Goal: Transaction & Acquisition: Download file/media

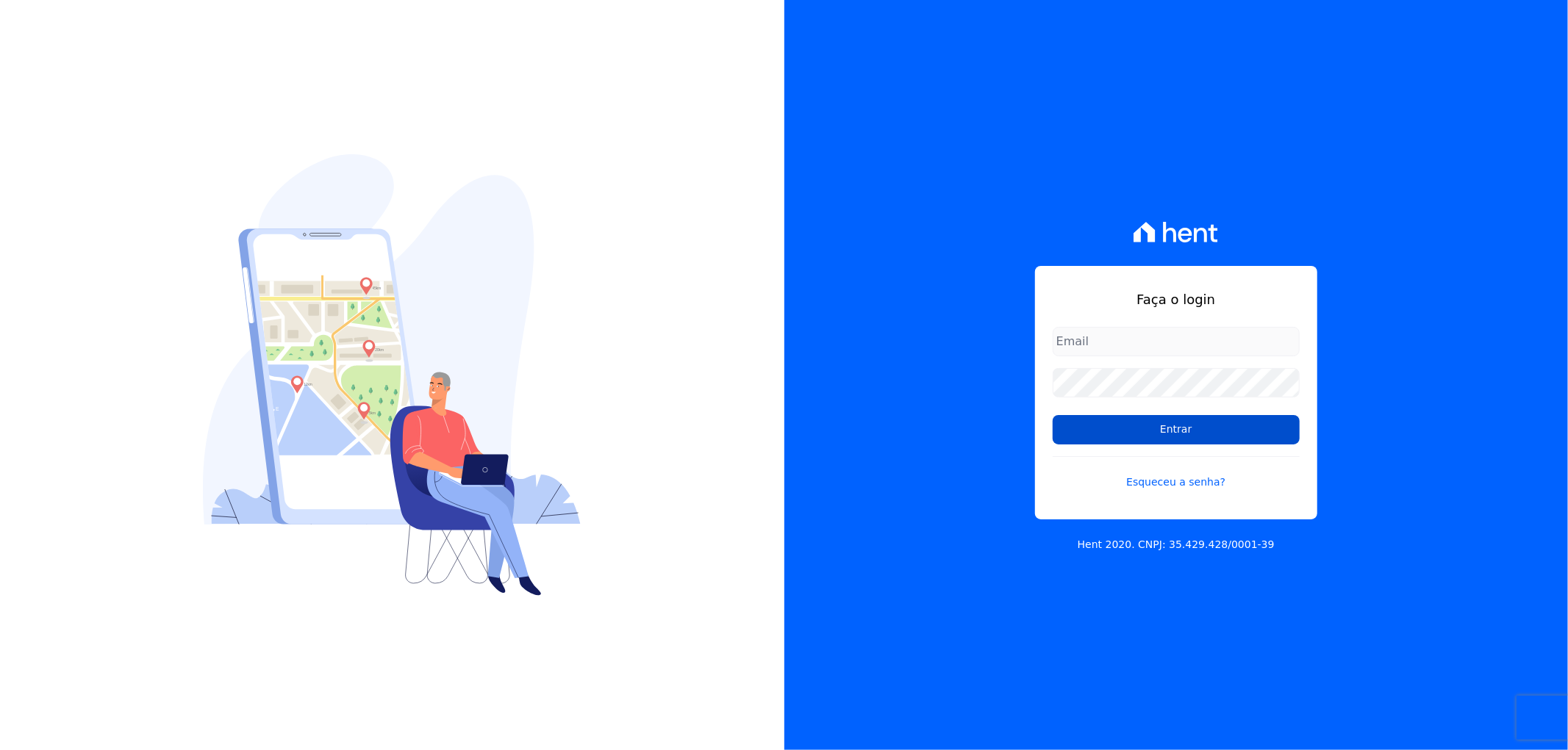
type input "[EMAIL_ADDRESS][DOMAIN_NAME]"
click at [1273, 429] on input "Entrar" at bounding box center [1176, 430] width 247 height 29
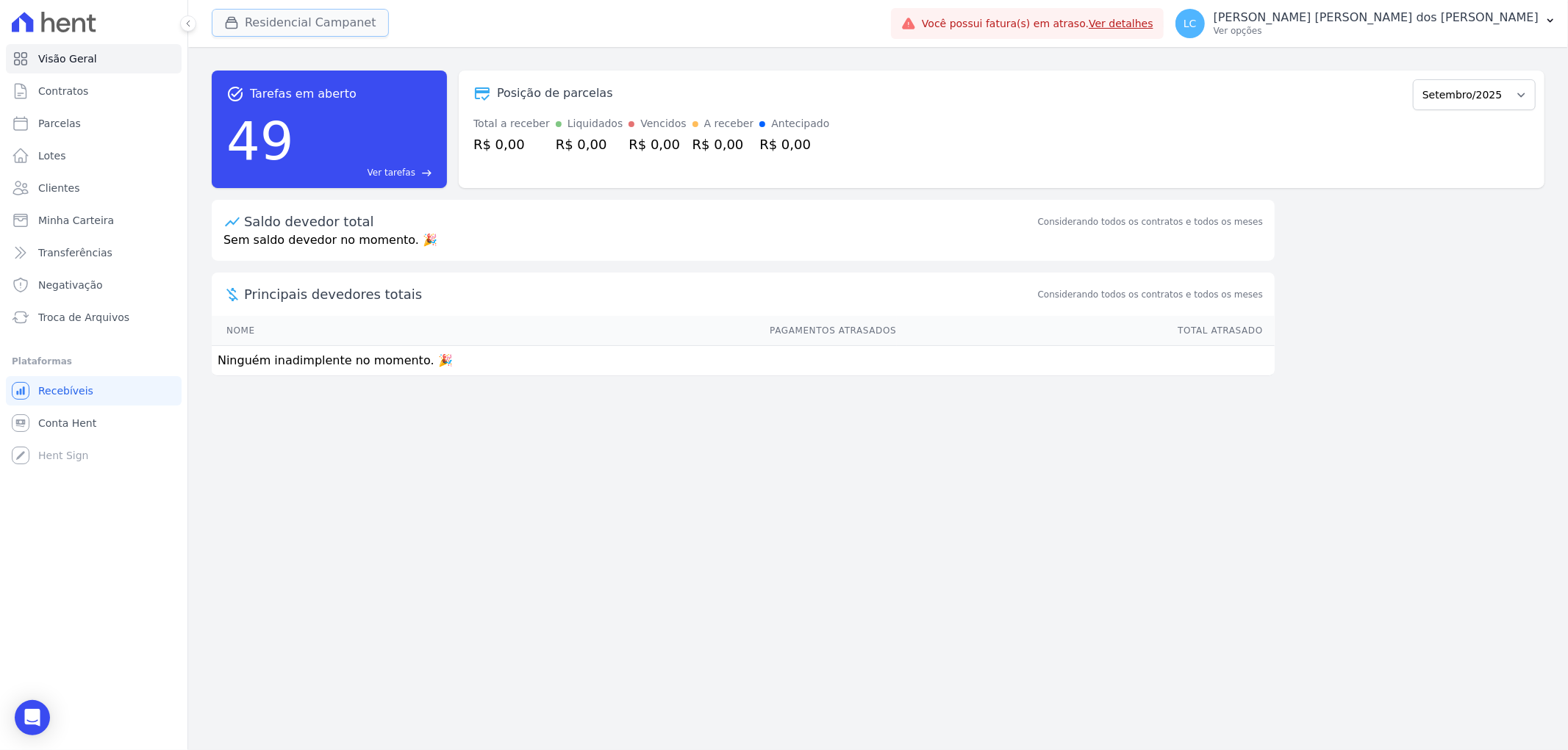
click at [298, 29] on button "Residencial Campanet" at bounding box center [300, 23] width 177 height 28
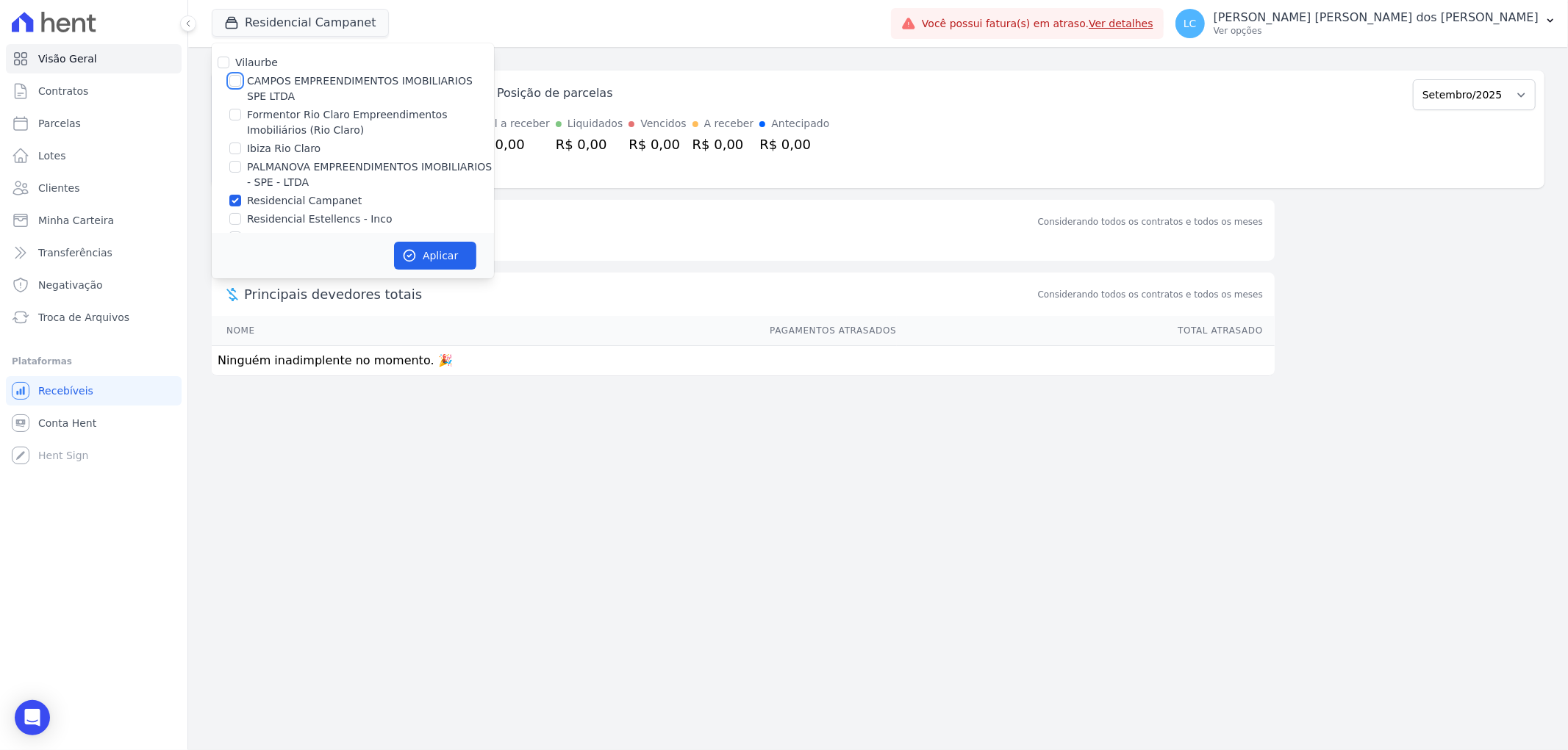
click at [233, 82] on input "CAMPOS EMPREENDIMENTOS IMOBILIARIOS SPE LTDA" at bounding box center [235, 81] width 12 height 12
checkbox input "true"
click at [235, 202] on input "Residencial Campanet" at bounding box center [235, 201] width 12 height 12
checkbox input "false"
click at [438, 257] on button "Aplicar" at bounding box center [435, 255] width 82 height 28
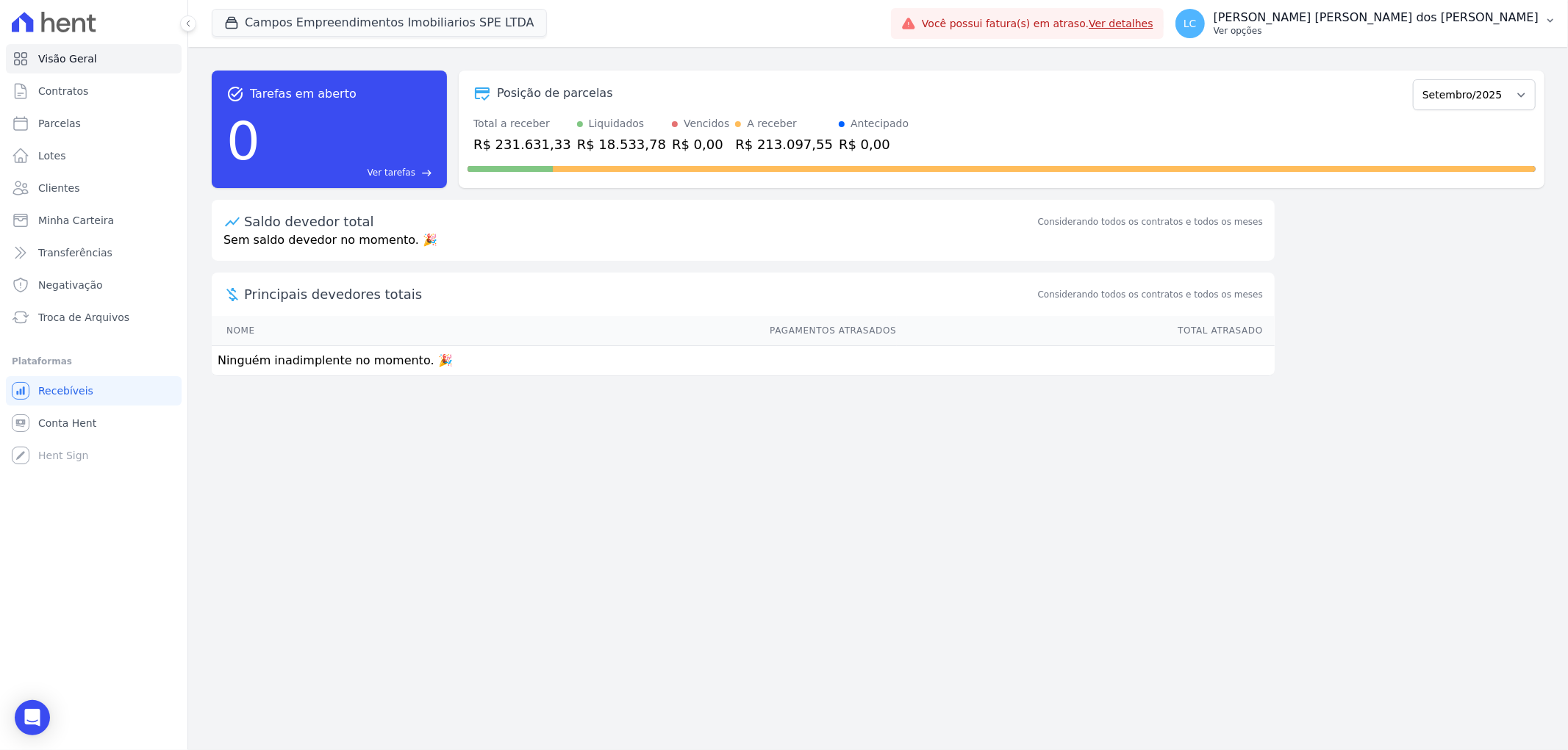
click at [1205, 13] on span "LC" at bounding box center [1189, 23] width 29 height 29
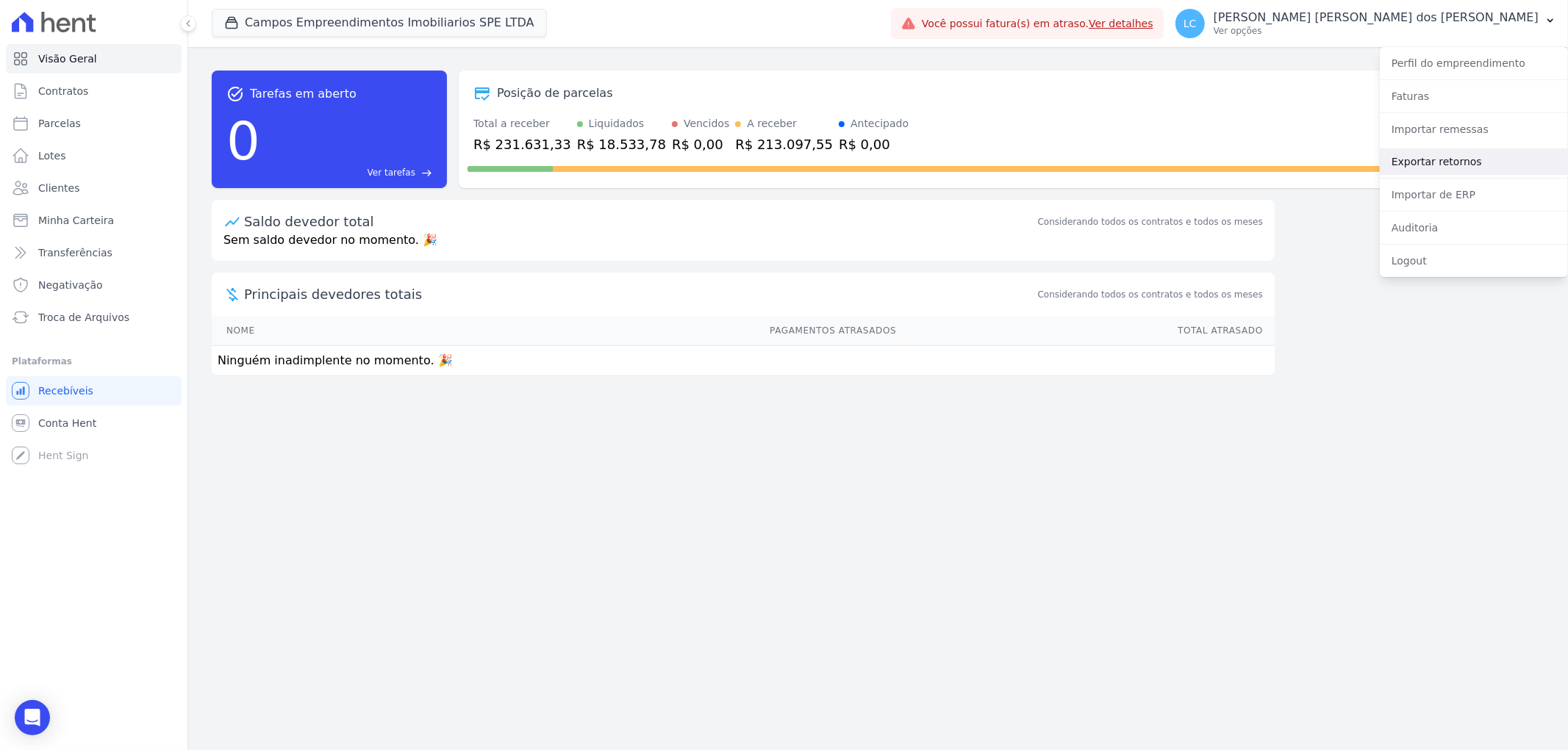
click at [1433, 170] on link "Exportar retornos" at bounding box center [1474, 161] width 188 height 26
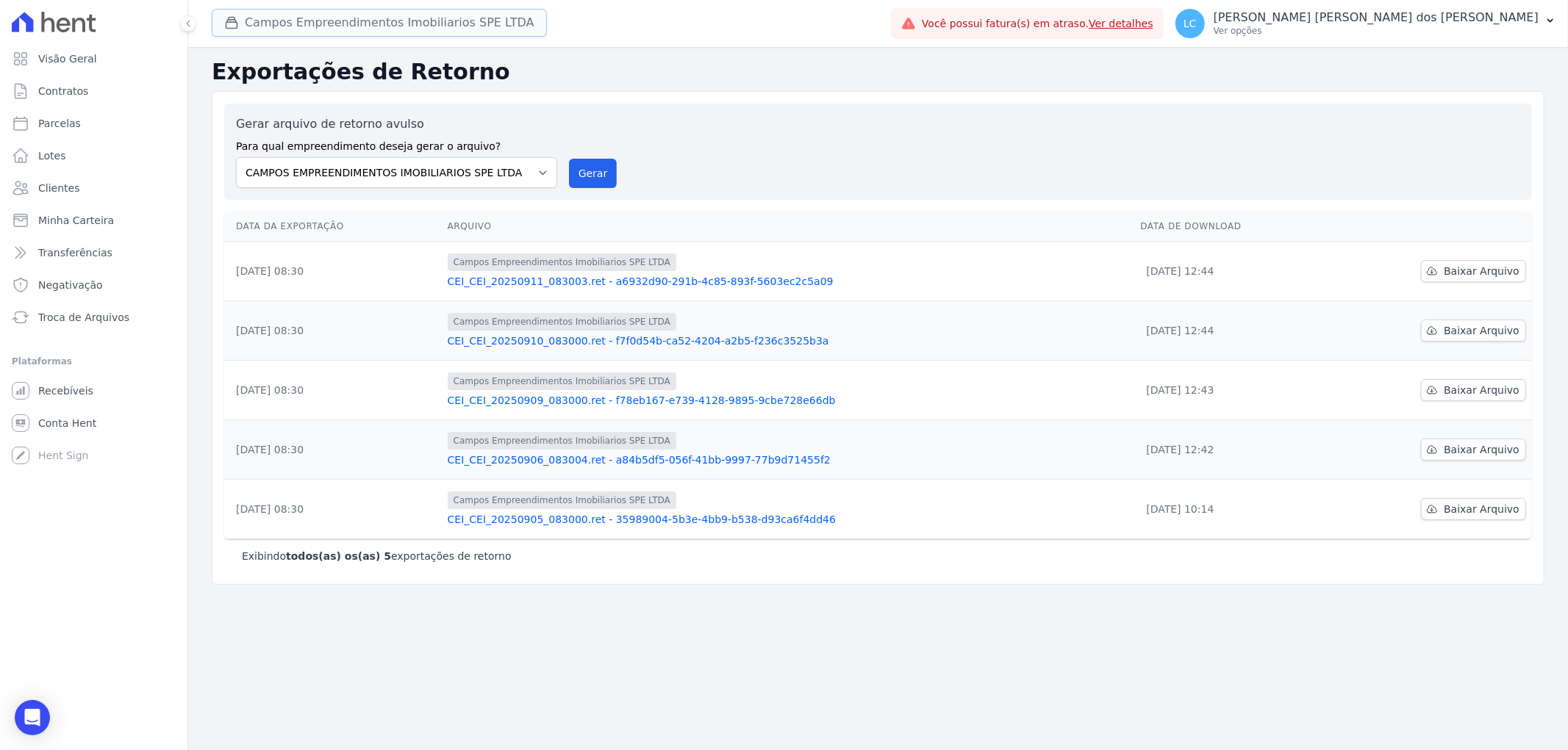
click at [336, 32] on button "Campos Empreendimentos Imobiliarios SPE LTDA" at bounding box center [379, 23] width 335 height 28
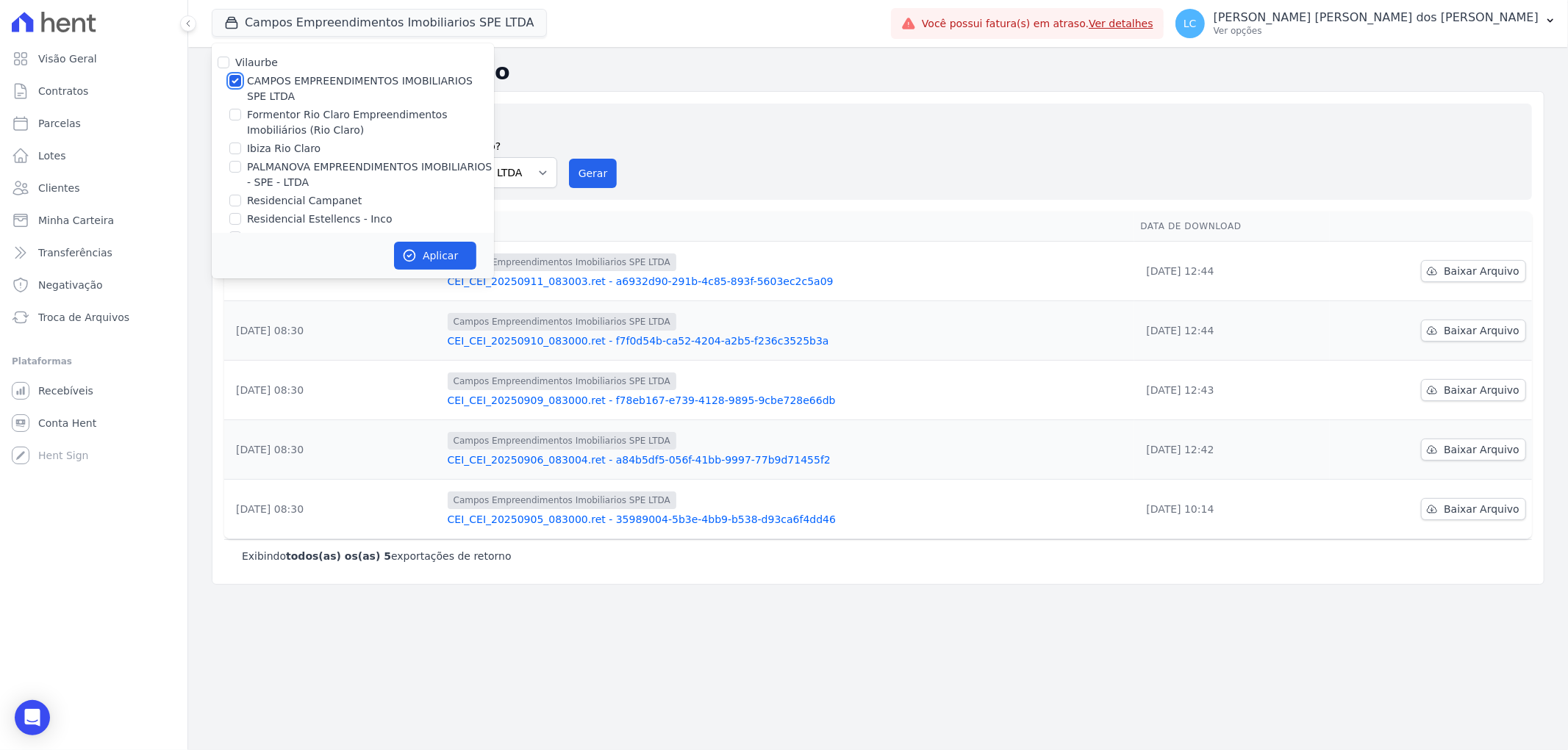
click at [233, 79] on input "CAMPOS EMPREENDIMENTOS IMOBILIARIOS SPE LTDA" at bounding box center [235, 81] width 12 height 12
checkbox input "false"
click at [235, 114] on input "Formentor Rio Claro Empreendimentos Imobiliários (Rio Claro)" at bounding box center [235, 115] width 12 height 12
checkbox input "true"
drag, startPoint x: 238, startPoint y: 145, endPoint x: 228, endPoint y: 140, distance: 11.2
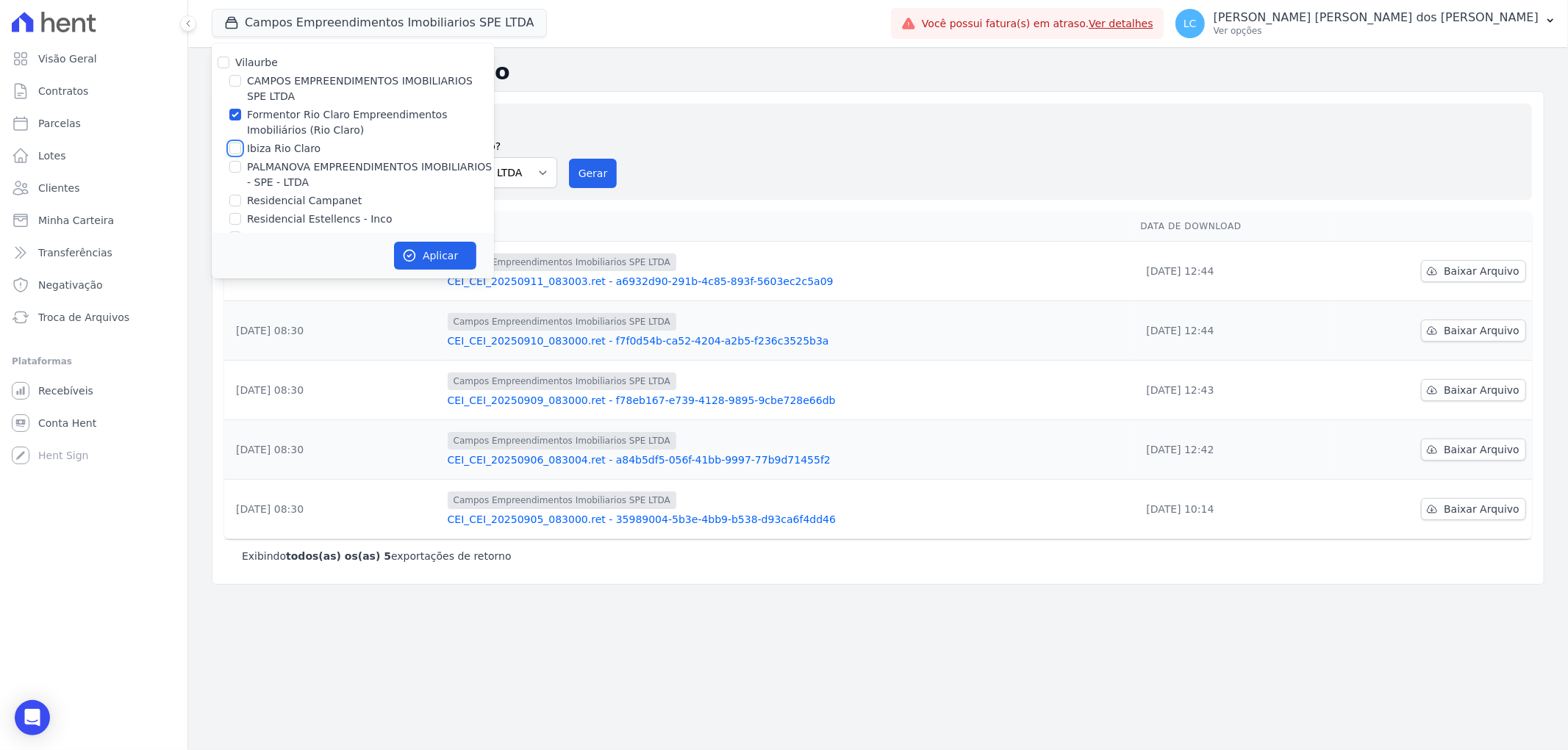
click at [238, 146] on input "Ibiza Rio Claro" at bounding box center [235, 149] width 12 height 12
checkbox input "true"
click at [237, 119] on input "Formentor Rio Claro Empreendimentos Imobiliários (Rio Claro)" at bounding box center [235, 115] width 12 height 12
checkbox input "false"
click at [402, 246] on button "Aplicar" at bounding box center [435, 255] width 82 height 28
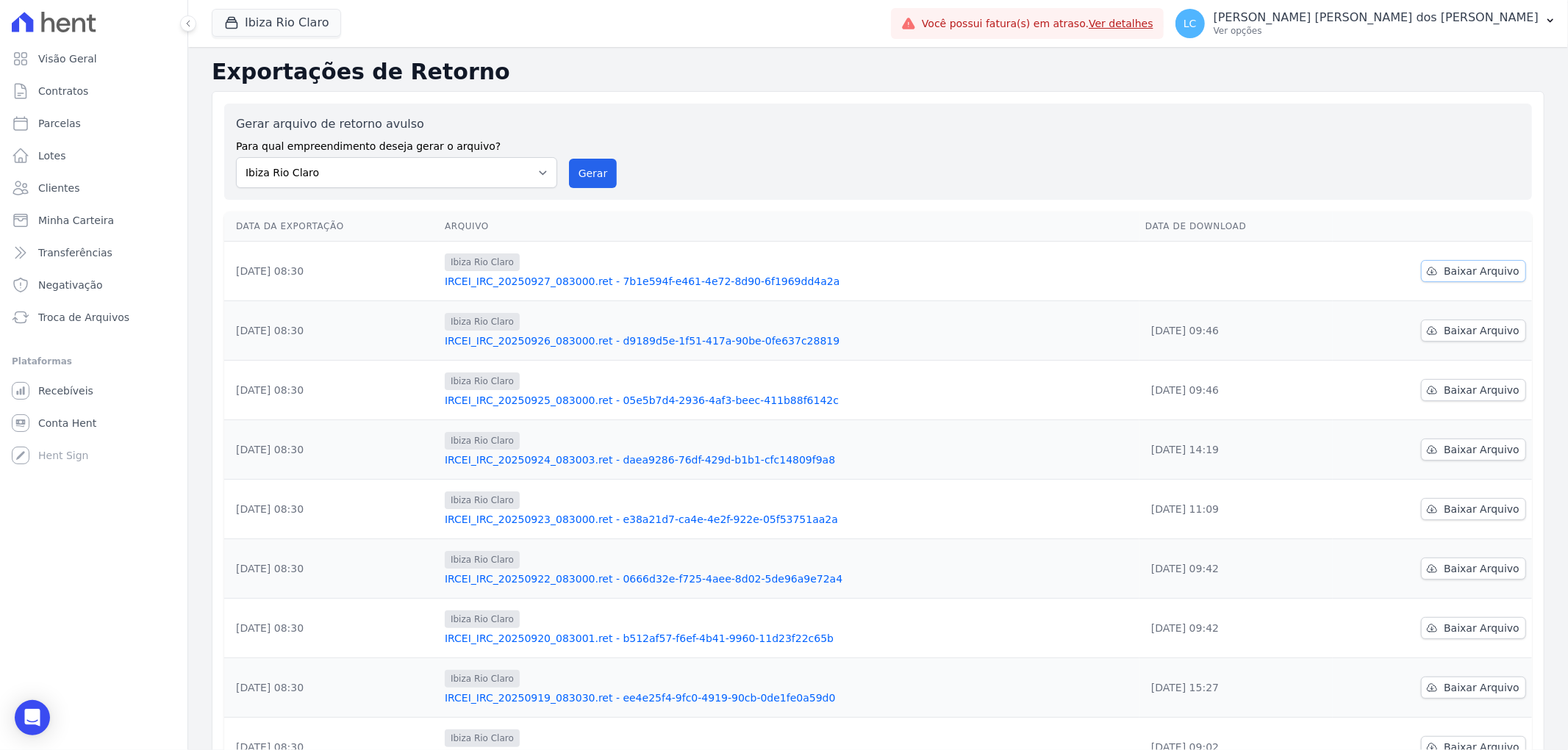
click at [1462, 276] on span "Baixar Arquivo" at bounding box center [1481, 270] width 76 height 14
click at [307, 18] on button "Ibiza Rio Claro" at bounding box center [276, 23] width 129 height 28
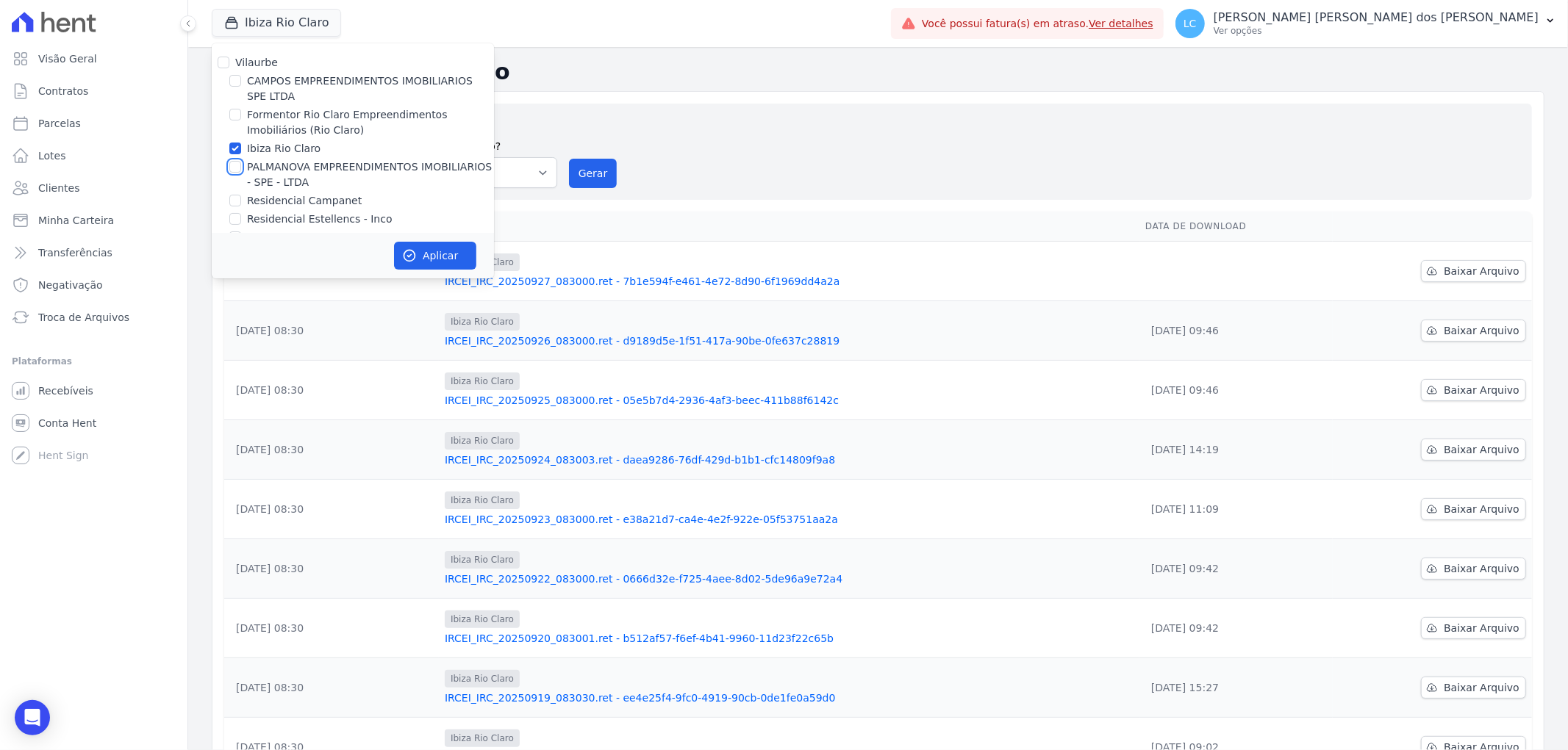
click at [232, 166] on input "PALMANOVA EMPREENDIMENTOS IMOBILIARIOS - SPE - LTDA" at bounding box center [235, 167] width 12 height 12
checkbox input "true"
click at [239, 146] on input "Ibiza Rio Claro" at bounding box center [235, 149] width 12 height 12
checkbox input "false"
click at [431, 252] on button "Aplicar" at bounding box center [435, 255] width 82 height 28
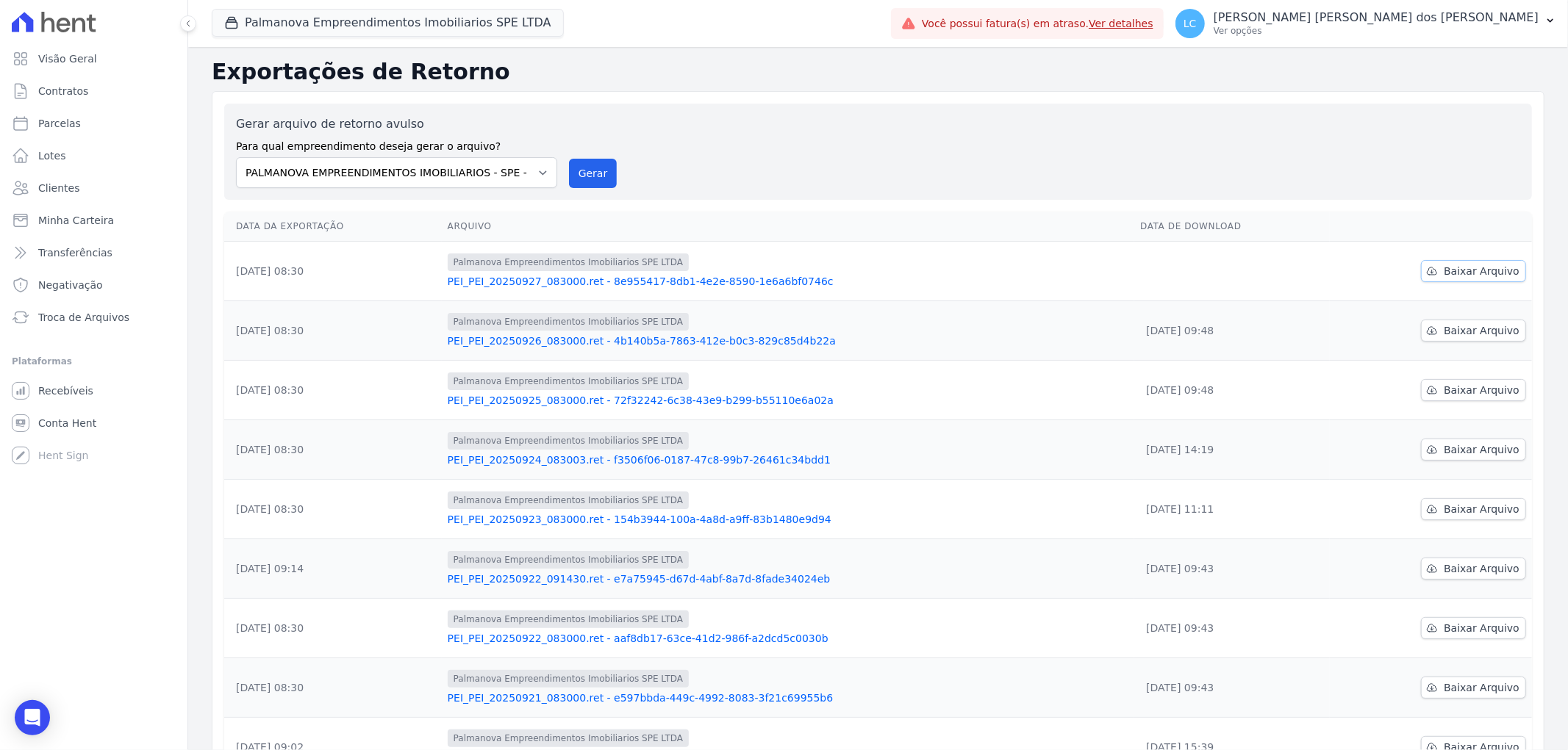
click at [1461, 269] on span "Baixar Arquivo" at bounding box center [1481, 270] width 76 height 14
click at [1196, 20] on span "LC" at bounding box center [1190, 23] width 14 height 11
drag, startPoint x: 1126, startPoint y: 131, endPoint x: 523, endPoint y: 91, distance: 604.3
click at [1121, 131] on div "Gerar arquivo de retorno avulso Para qual empreendimento deseja gerar o arquivo…" at bounding box center [877, 152] width 1284 height 73
click at [285, 26] on button "Palmanova Empreendimentos Imobiliarios SPE LTDA" at bounding box center [388, 23] width 352 height 28
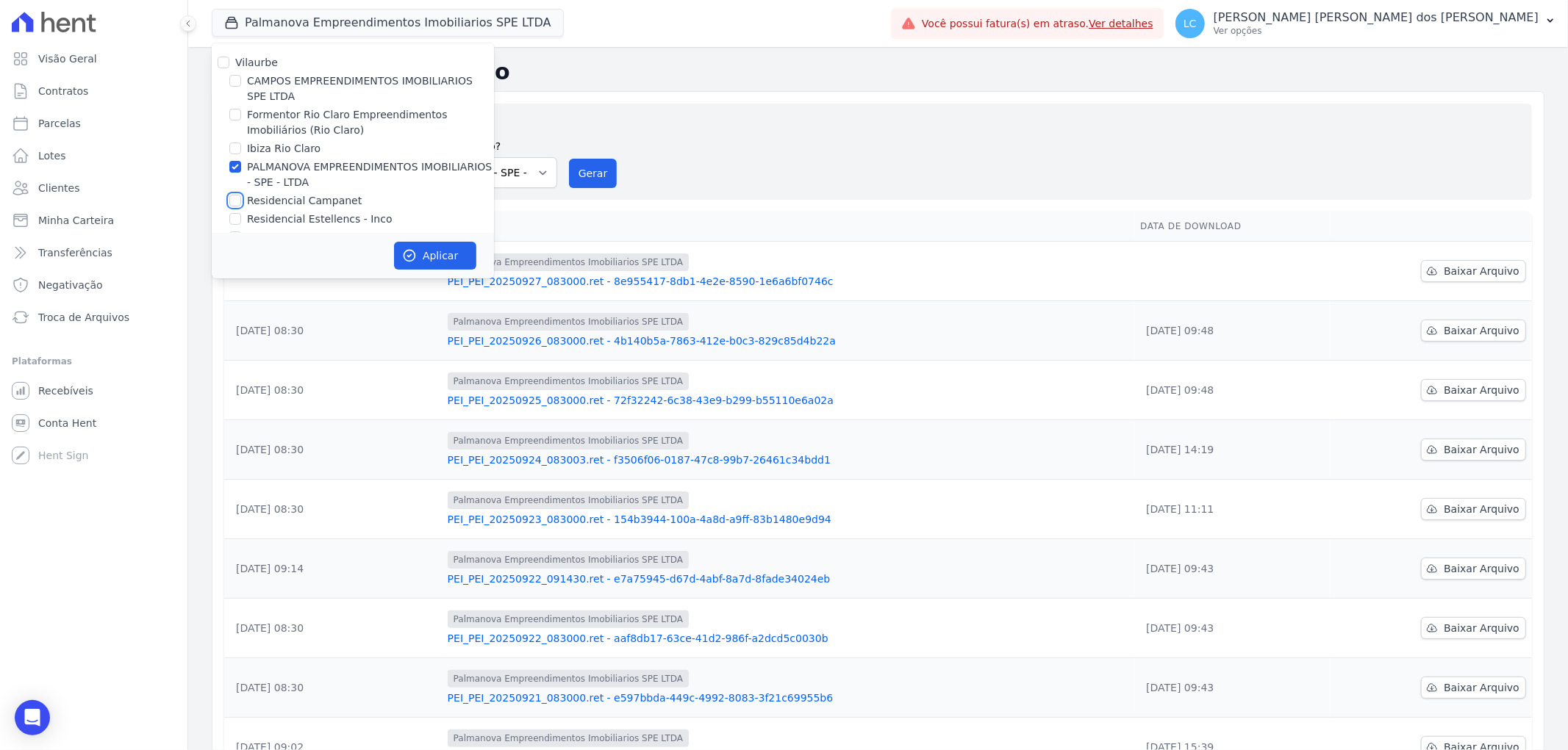
click at [233, 202] on input "Residencial Campanet" at bounding box center [235, 201] width 12 height 12
checkbox input "true"
click at [237, 170] on input "PALMANOVA EMPREENDIMENTOS IMOBILIARIOS - SPE - LTDA" at bounding box center [235, 167] width 12 height 12
checkbox input "false"
click at [447, 257] on button "Aplicar" at bounding box center [435, 255] width 82 height 28
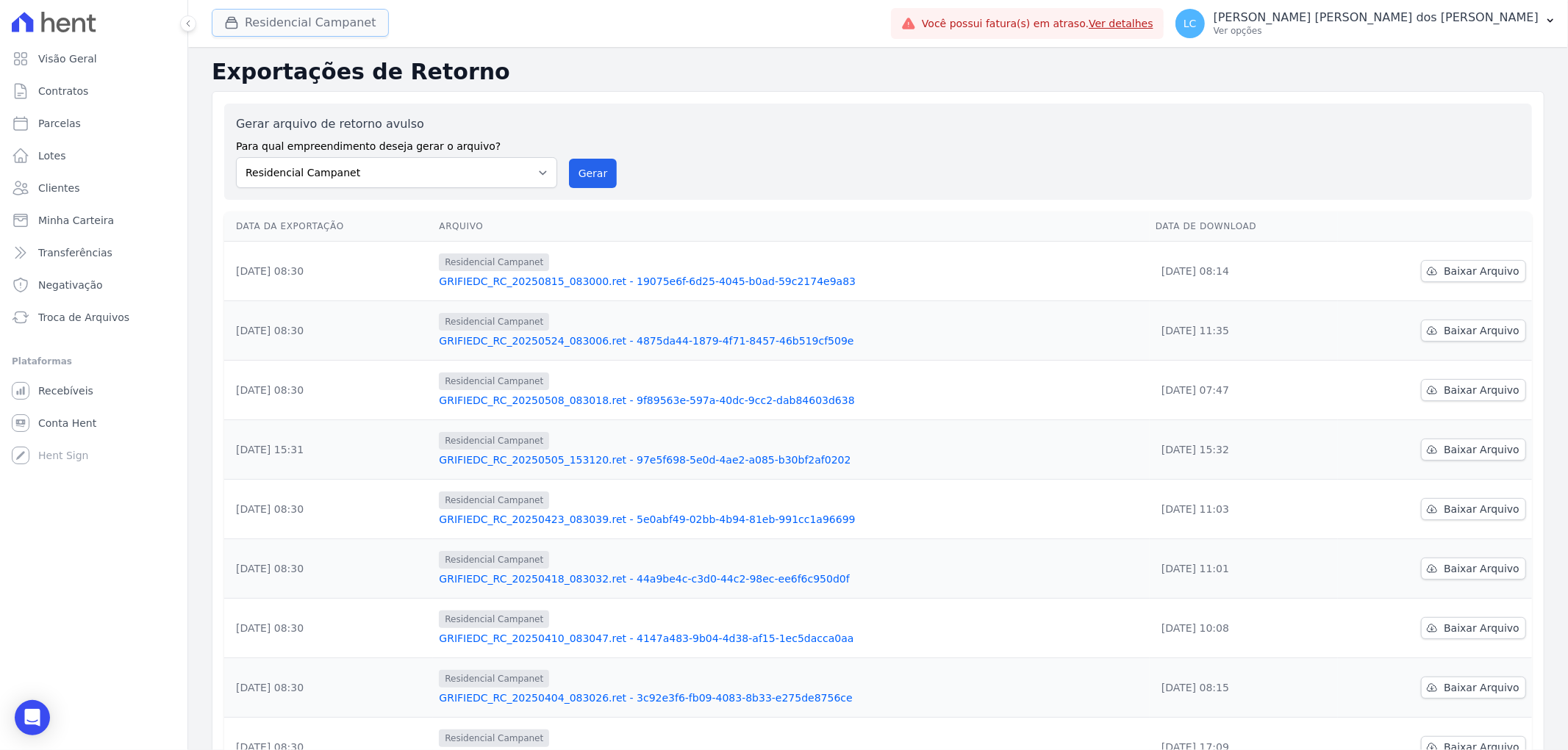
click at [285, 23] on button "Residencial Campanet" at bounding box center [300, 23] width 177 height 28
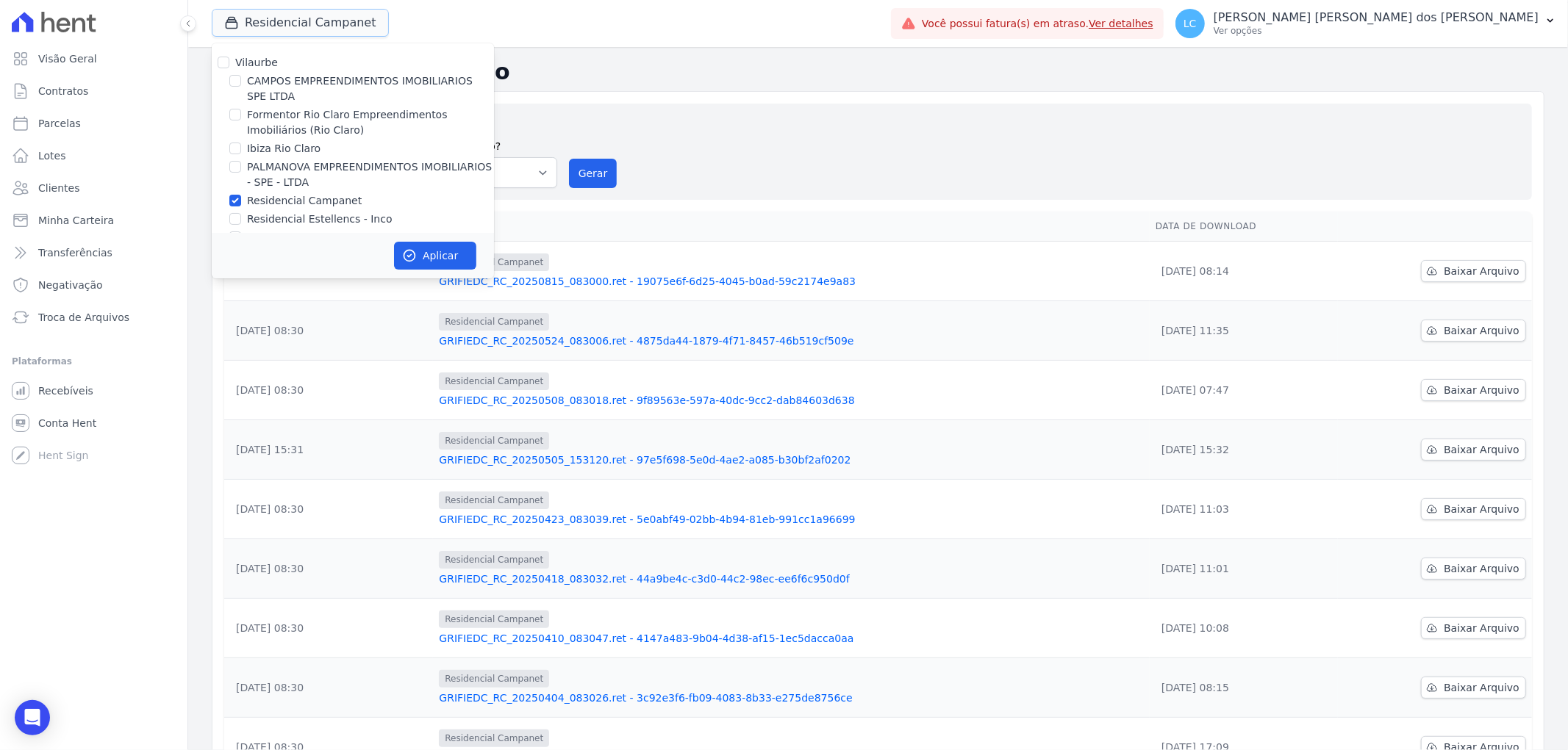
scroll to position [24, 0]
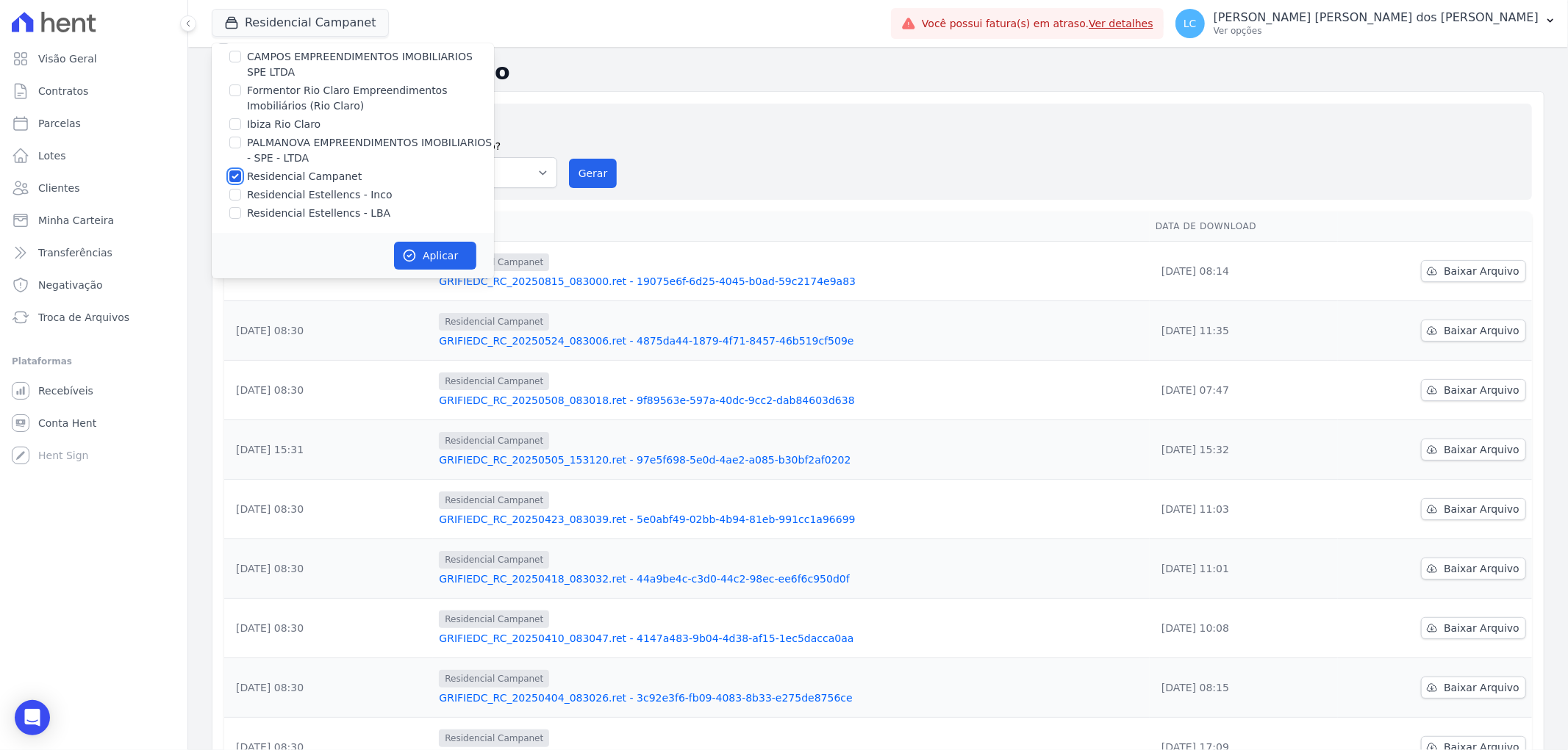
click at [235, 174] on input "Residencial Campanet" at bounding box center [235, 177] width 12 height 12
checkbox input "false"
drag, startPoint x: 231, startPoint y: 211, endPoint x: 251, endPoint y: 213, distance: 20.1
click at [237, 211] on input "Residencial Estellencs - LBA" at bounding box center [235, 213] width 12 height 12
checkbox input "true"
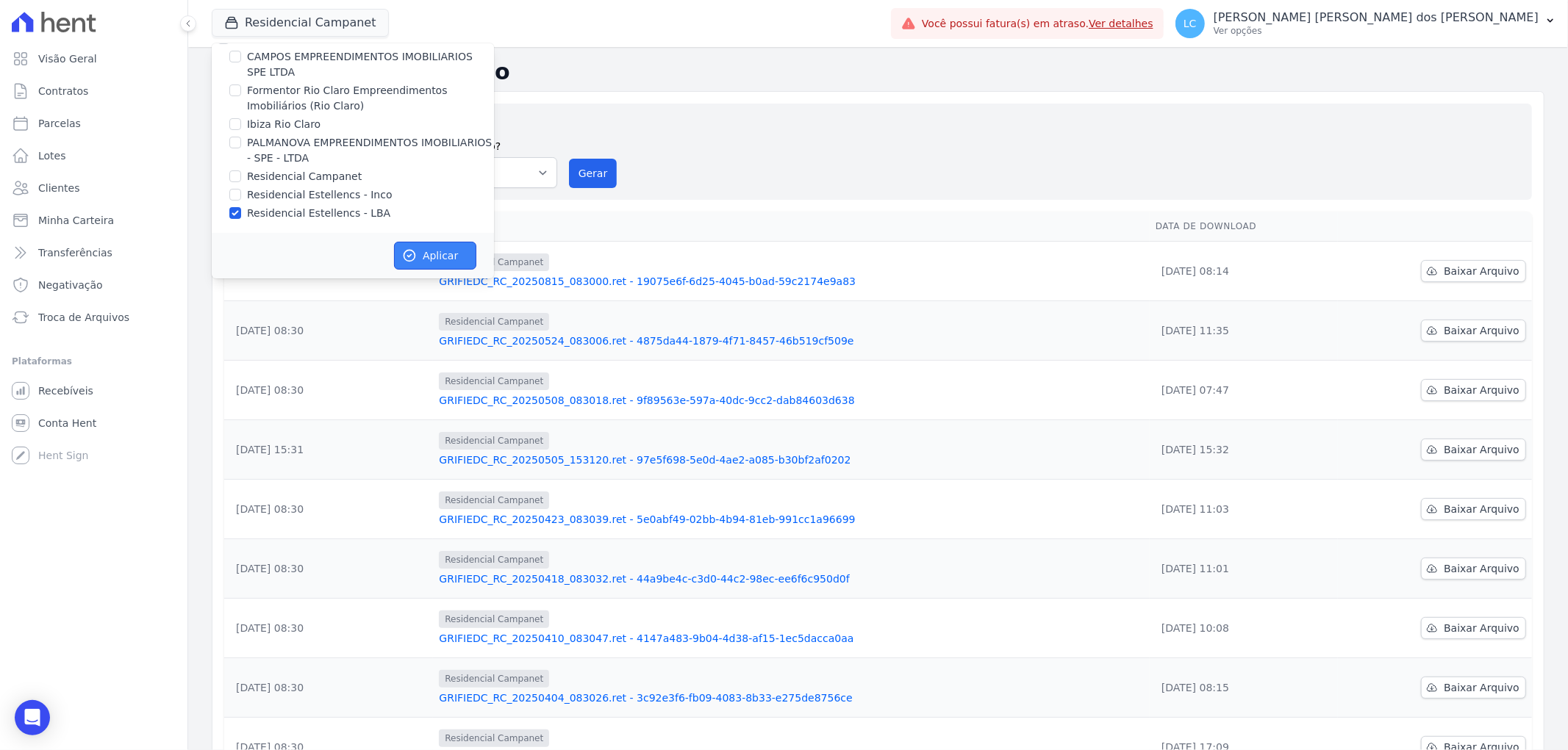
click at [415, 257] on icon "button" at bounding box center [410, 256] width 11 height 11
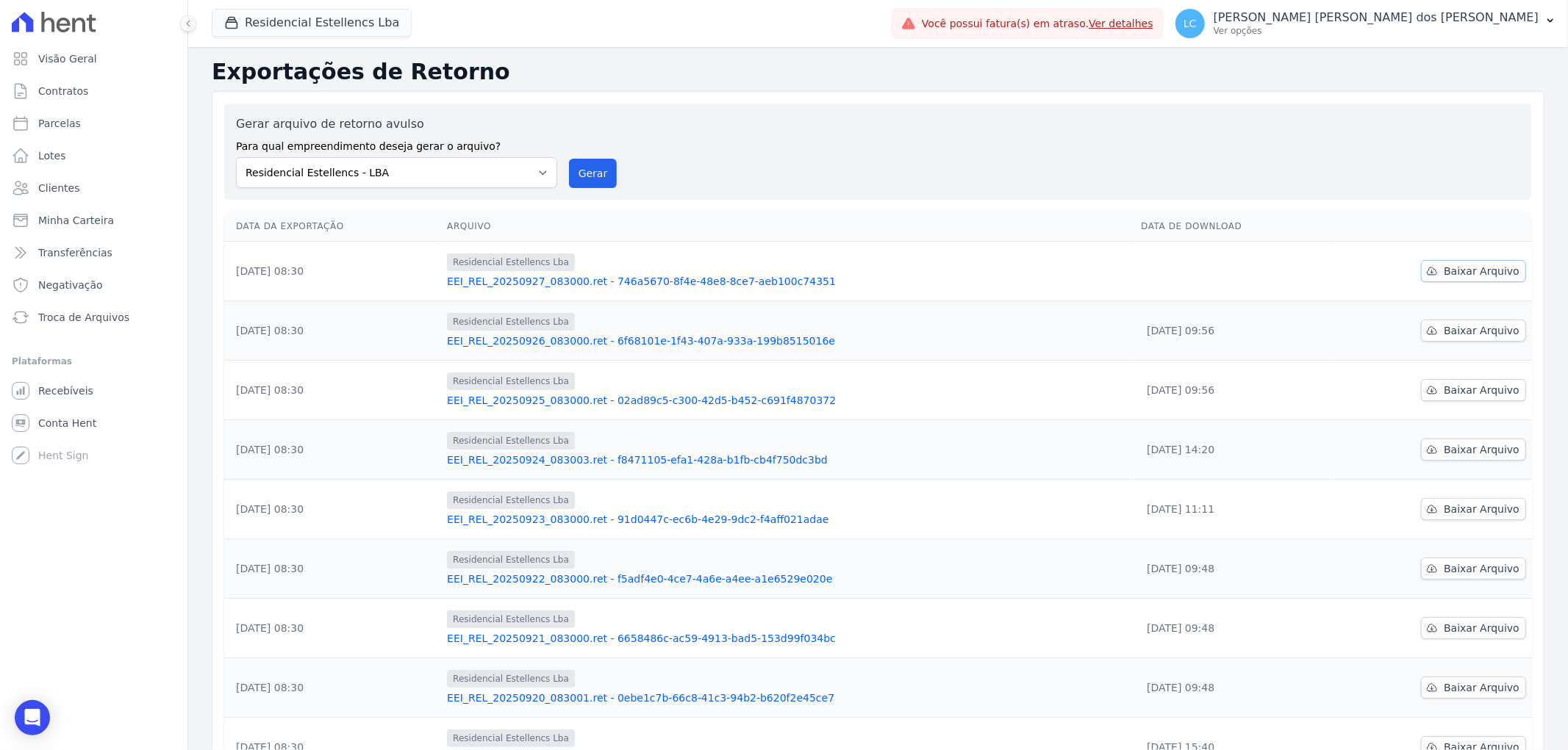
click at [1455, 269] on span "Baixar Arquivo" at bounding box center [1481, 270] width 76 height 14
